Goal: Task Accomplishment & Management: Manage account settings

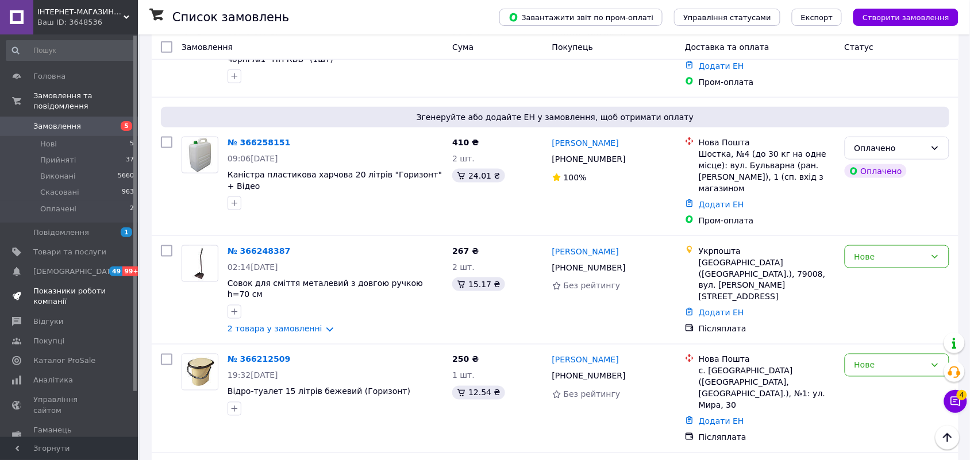
scroll to position [51, 0]
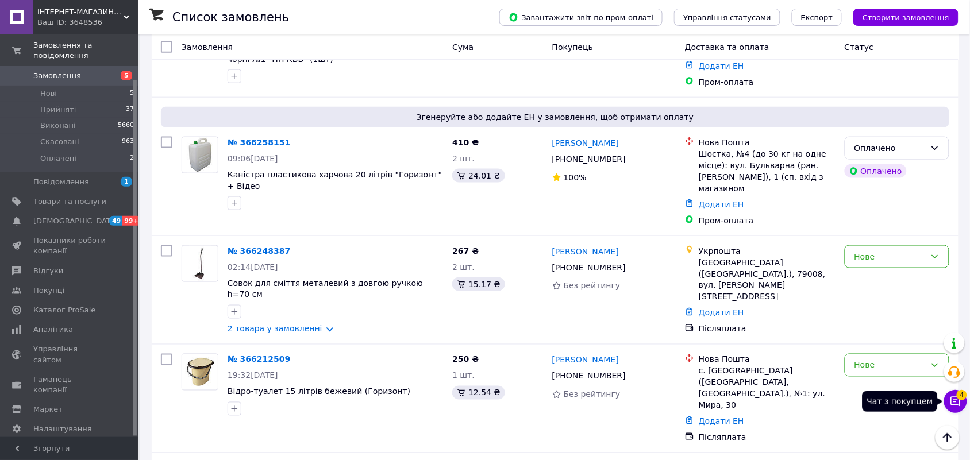
click at [958, 395] on span "4" at bounding box center [962, 395] width 10 height 10
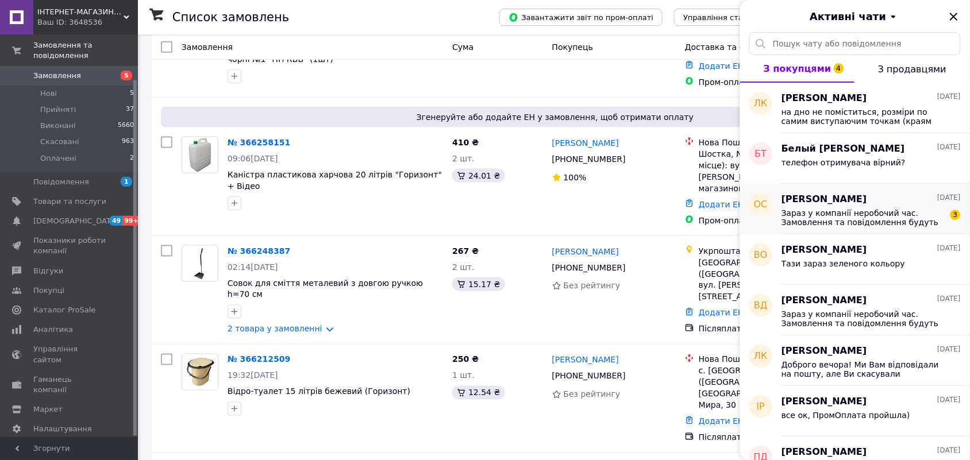
click at [817, 207] on div "Зараз у компанії неробочий час. Замовлення та повідомлення будуть оброблені з 1…" at bounding box center [870, 216] width 179 height 21
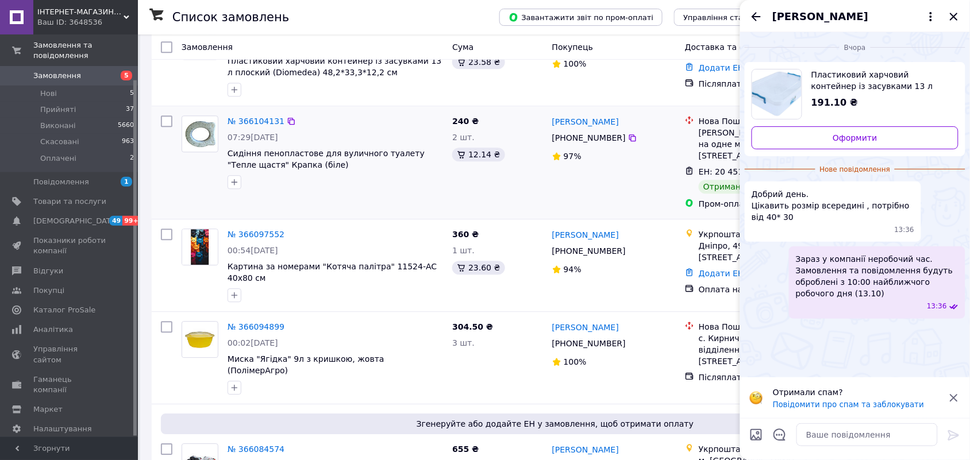
scroll to position [790, 0]
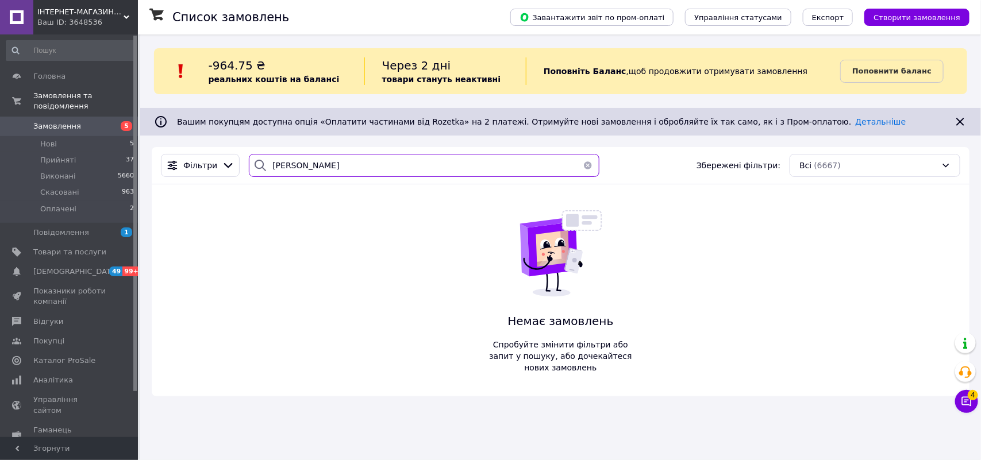
drag, startPoint x: 321, startPoint y: 164, endPoint x: 142, endPoint y: 140, distance: 179.8
click at [142, 140] on div "Список замовлень Завантажити звіт по пром-оплаті Управління статусами Експорт С…" at bounding box center [560, 220] width 840 height 373
click at [128, 15] on div "IНТЕРНЕТ-МАГАЗИН "МІЙ ДОМОВИЙ" Ваш ID: 3648536 Сайт IНТЕРНЕТ-МАГАЗИН "МІЙ ДОМОВ…" at bounding box center [69, 17] width 138 height 34
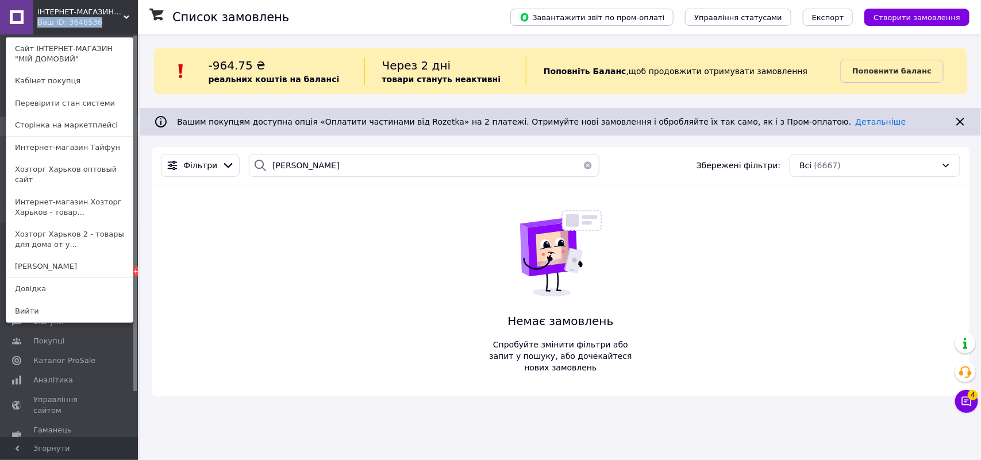
drag, startPoint x: 87, startPoint y: 191, endPoint x: 92, endPoint y: 195, distance: 6.1
click at [87, 194] on link "Интернет-магазин Хозторг Харьков - товар..." at bounding box center [69, 207] width 126 height 32
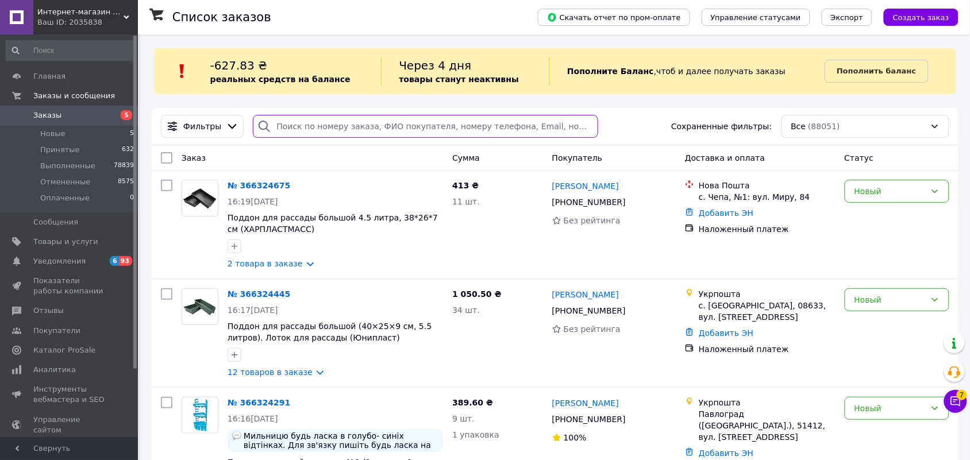
click at [271, 126] on input "search" at bounding box center [425, 126] width 345 height 23
paste input "Куріцин"
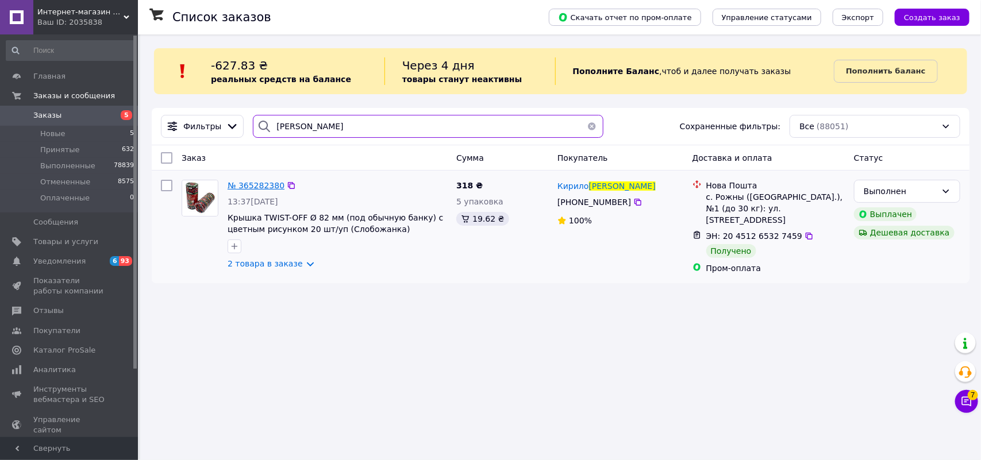
type input "Куріцин"
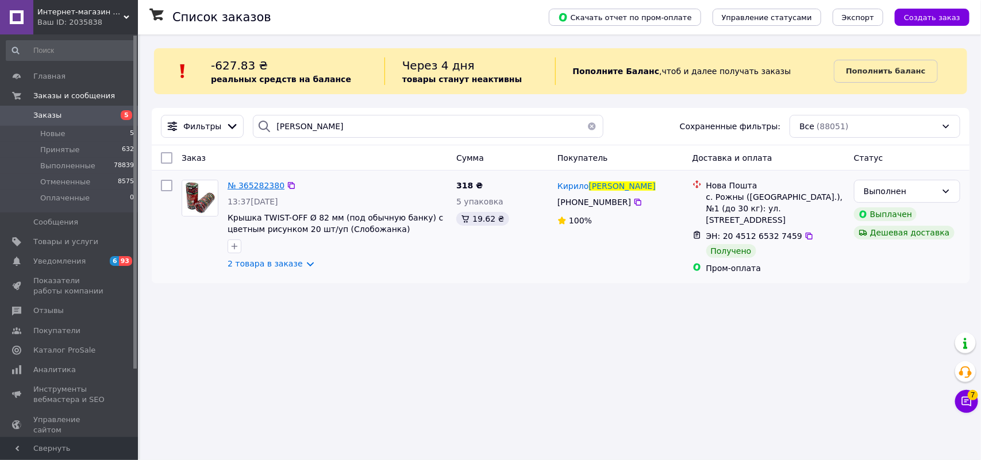
click at [269, 181] on span "№ 365282380" at bounding box center [255, 185] width 57 height 9
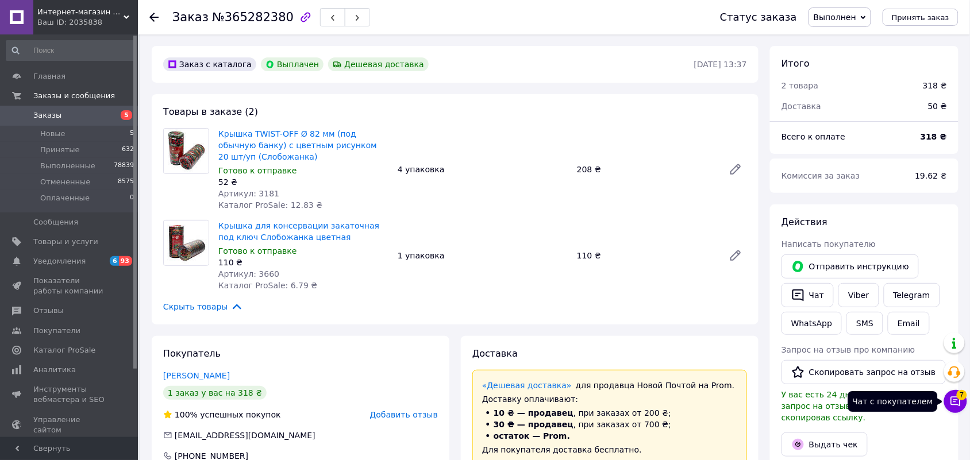
click at [954, 400] on icon at bounding box center [955, 401] width 11 height 11
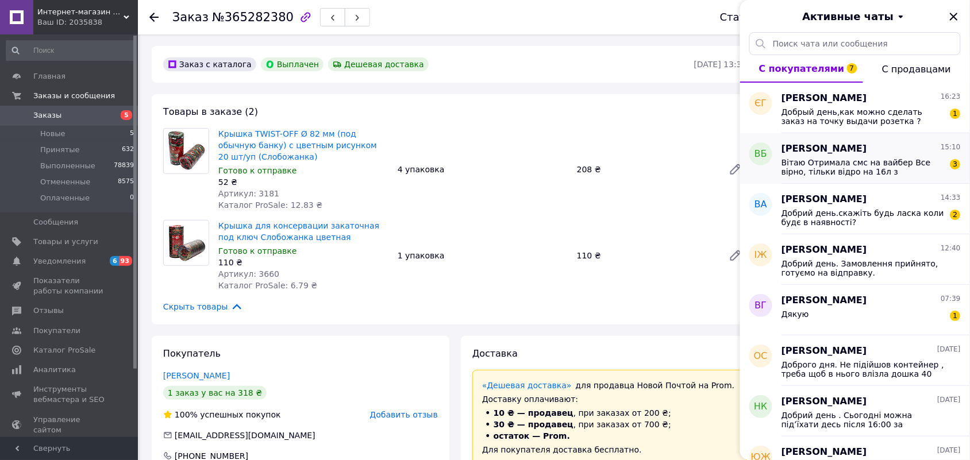
click at [801, 159] on span "Вітаю Отримала смс на вайбер Все вірно, тільки відро на 16л з металевою ручкою,…" at bounding box center [862, 167] width 163 height 18
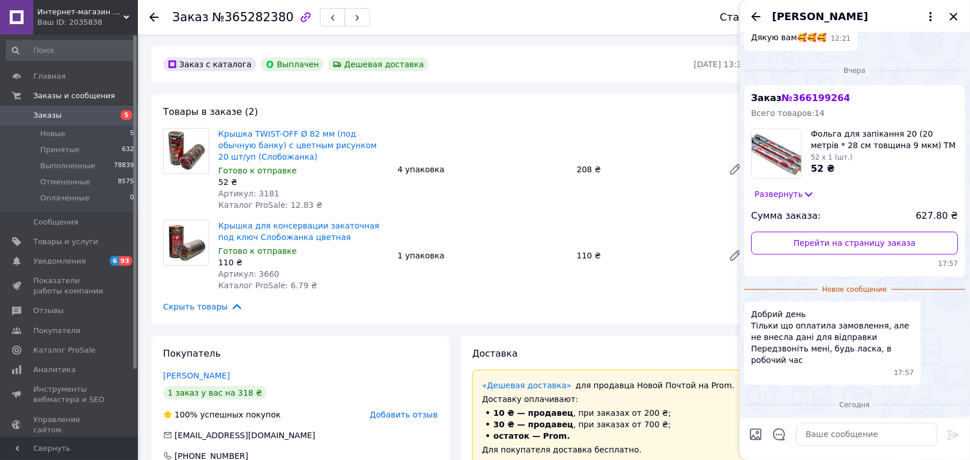
scroll to position [1908, 0]
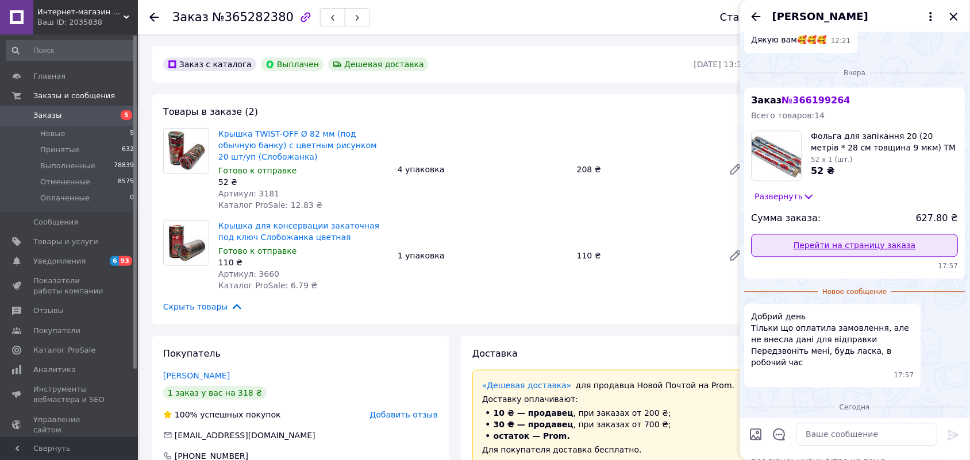
click at [823, 234] on link "Перейти на страницу заказа" at bounding box center [854, 245] width 207 height 23
click at [206, 377] on link "Куріцин Кирило" at bounding box center [196, 375] width 67 height 9
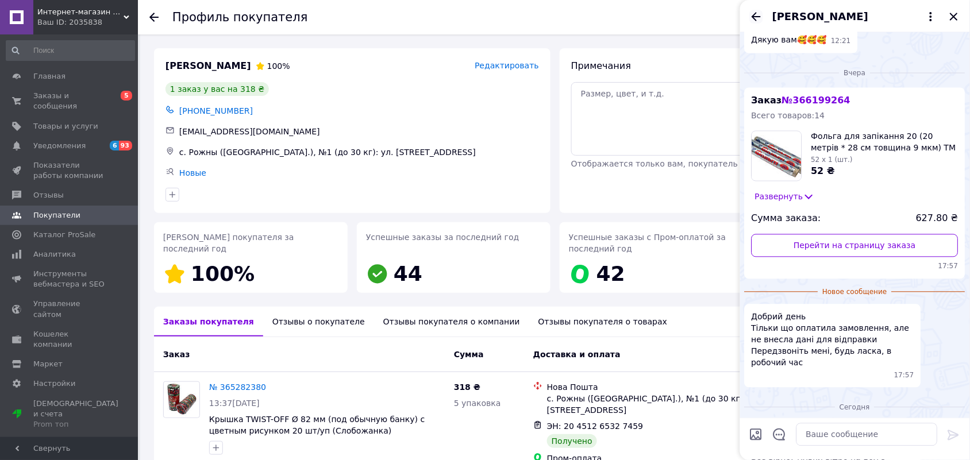
click at [753, 16] on icon "Назад" at bounding box center [755, 16] width 9 height 9
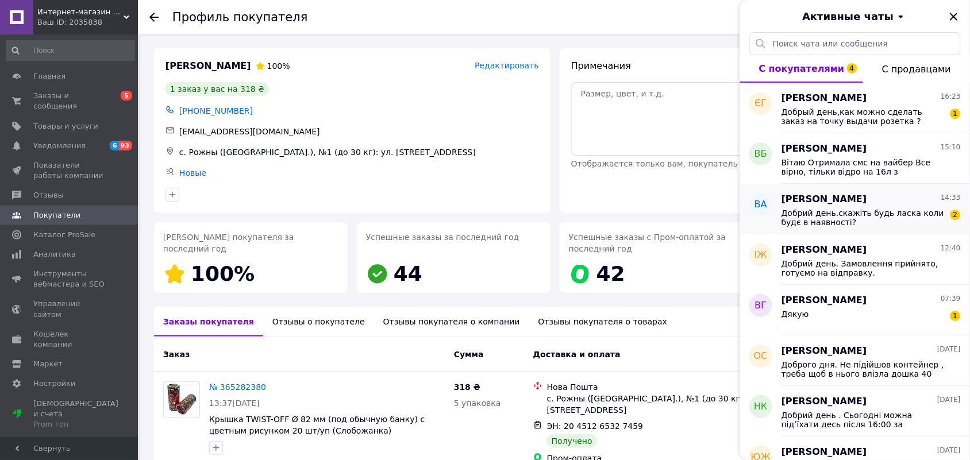
click at [808, 205] on span "Вика Адаменко" at bounding box center [824, 199] width 86 height 13
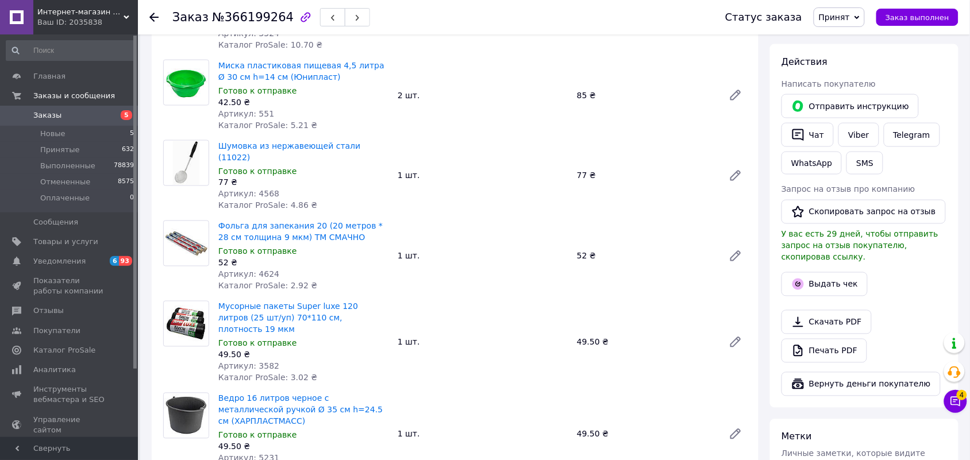
scroll to position [472, 0]
